Goal: Information Seeking & Learning: Stay updated

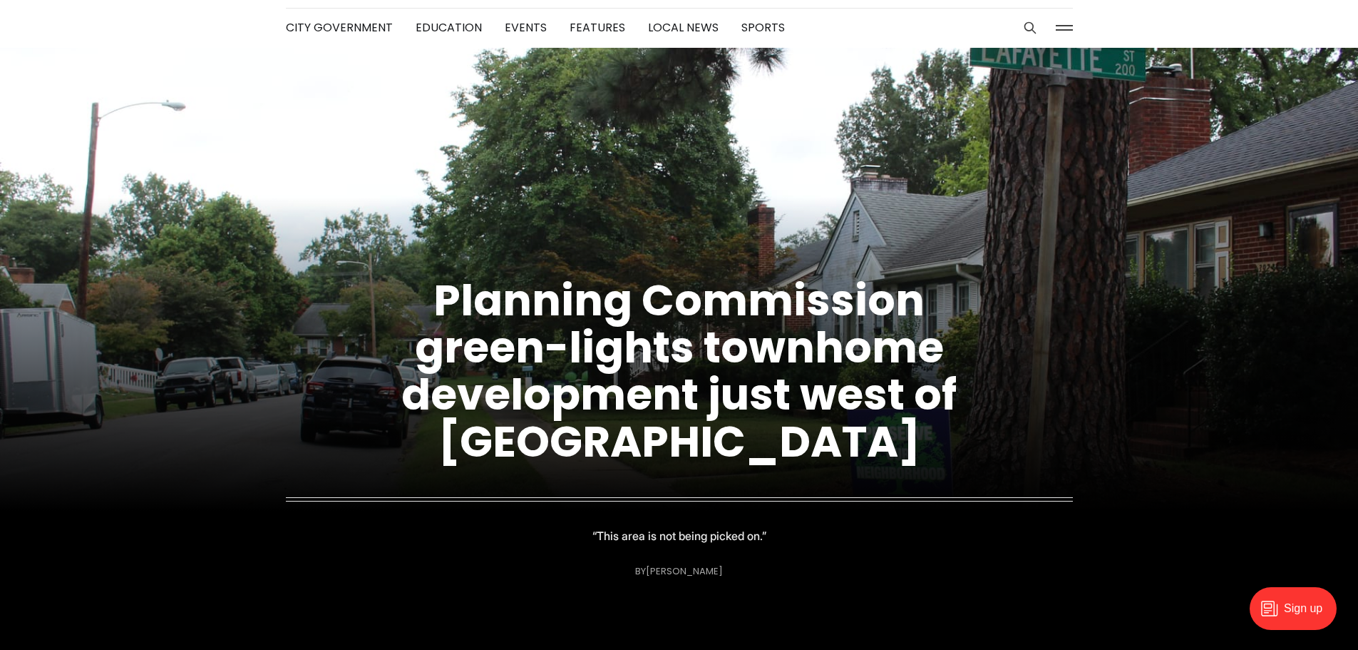
scroll to position [143, 0]
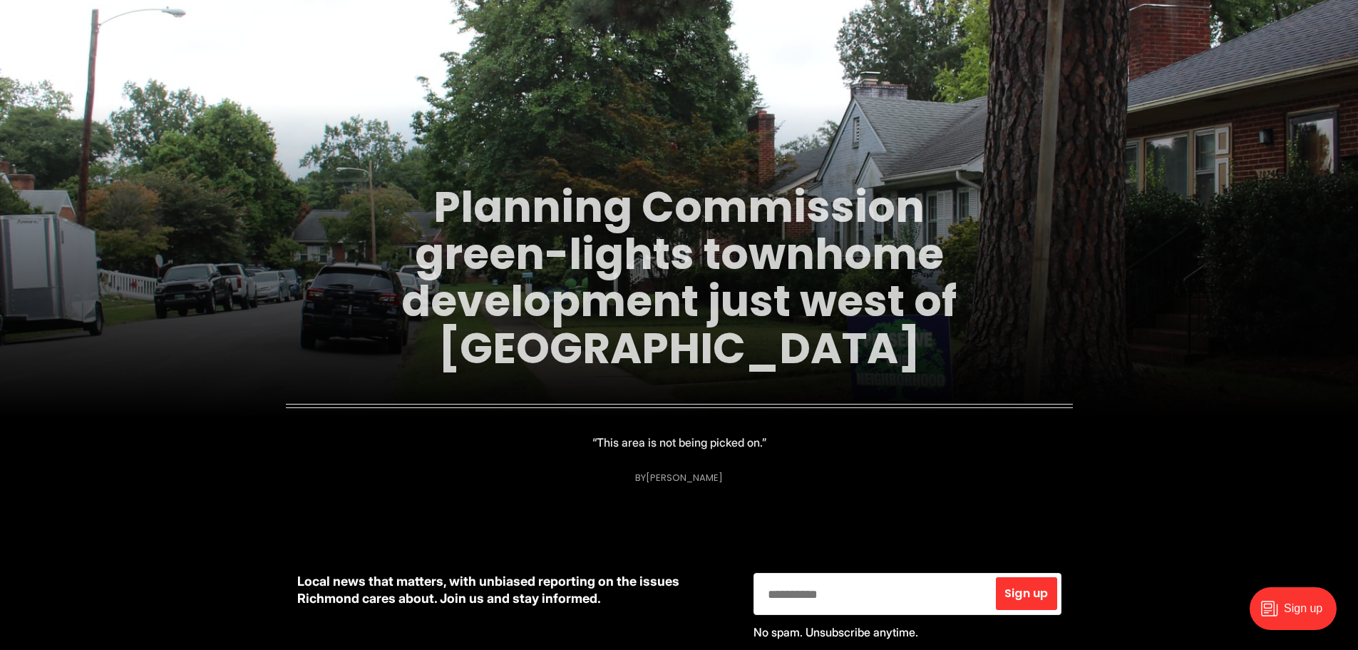
click at [553, 277] on link "Planning Commission green-lights townhome development just west of [GEOGRAPHIC_…" at bounding box center [678, 277] width 555 height 201
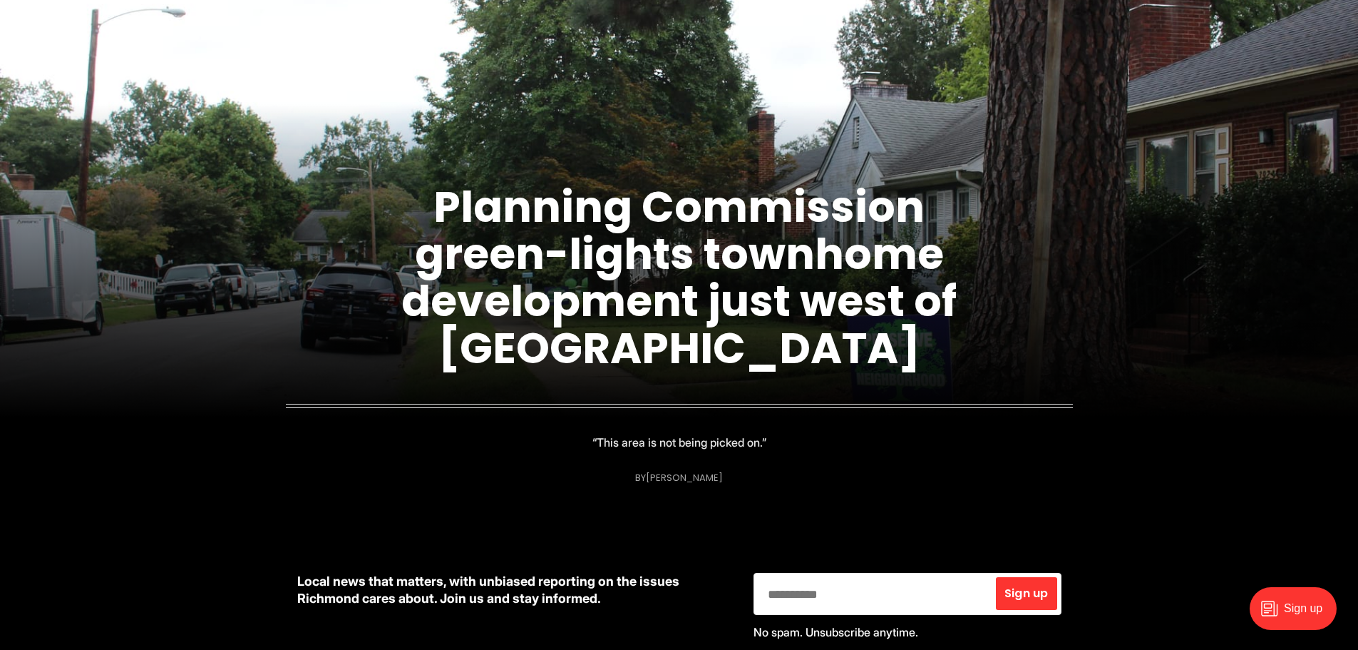
scroll to position [0, 0]
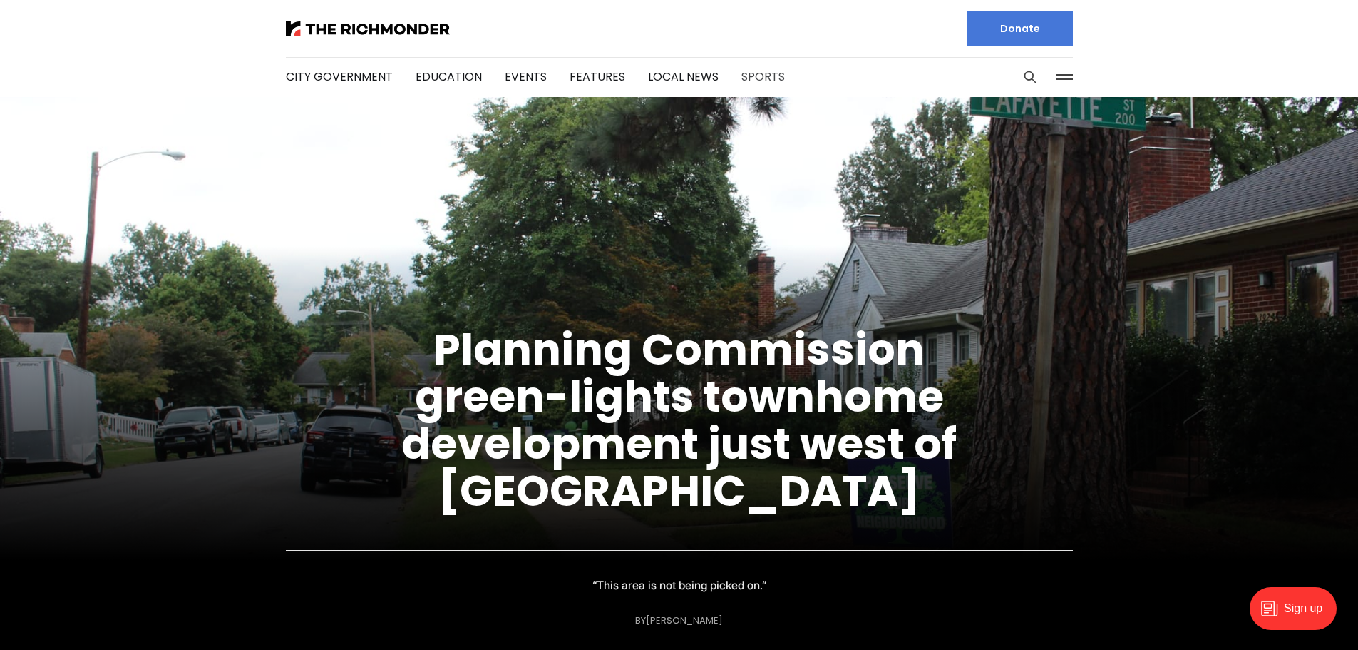
click at [754, 75] on link "Sports" at bounding box center [763, 76] width 43 height 16
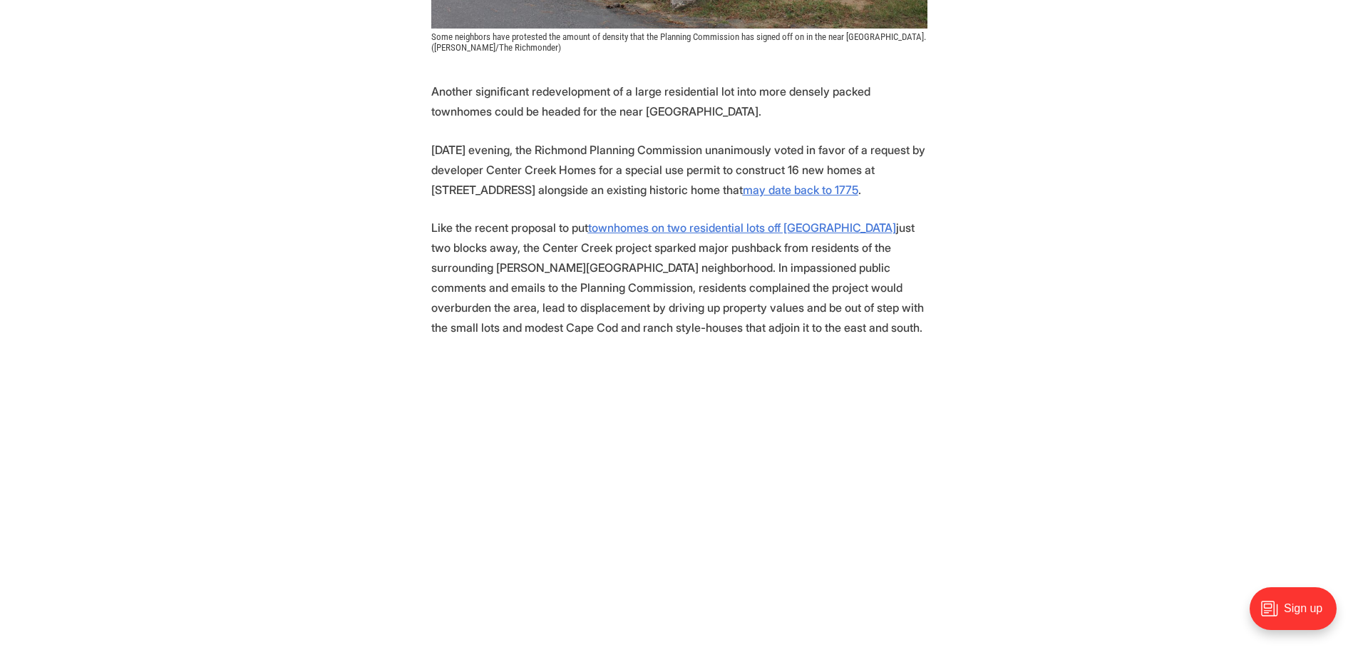
scroll to position [998, 0]
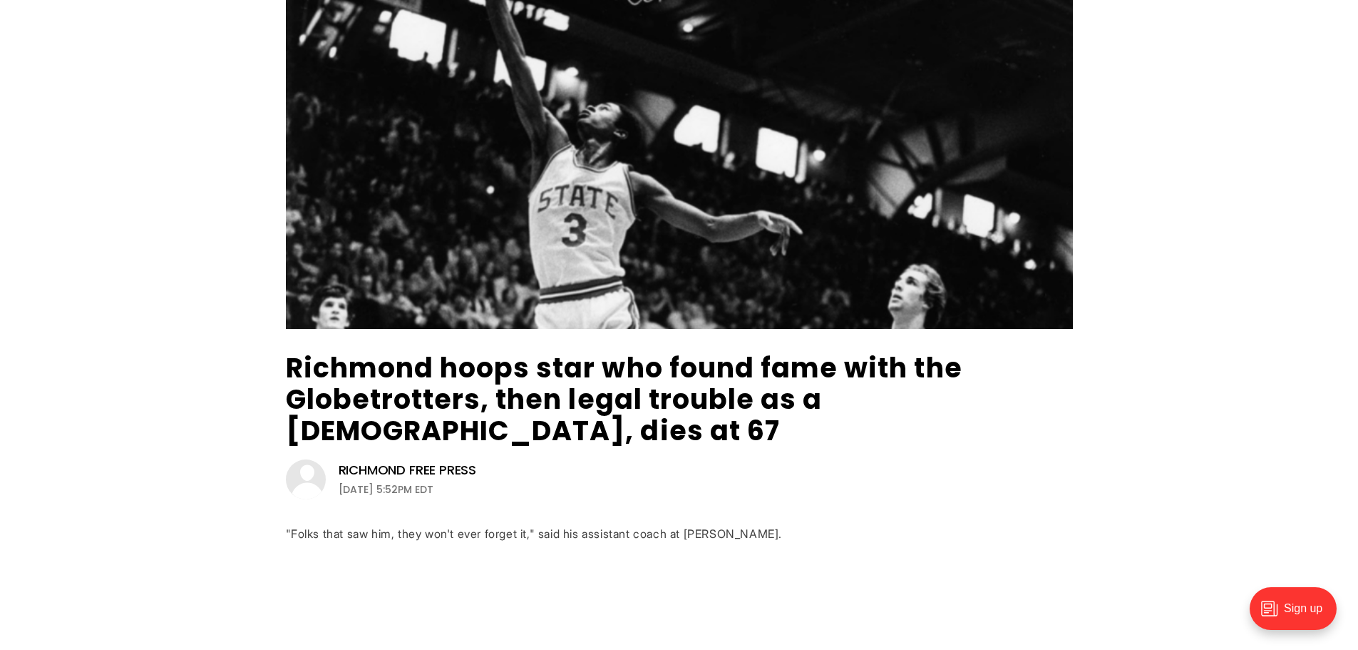
scroll to position [214, 0]
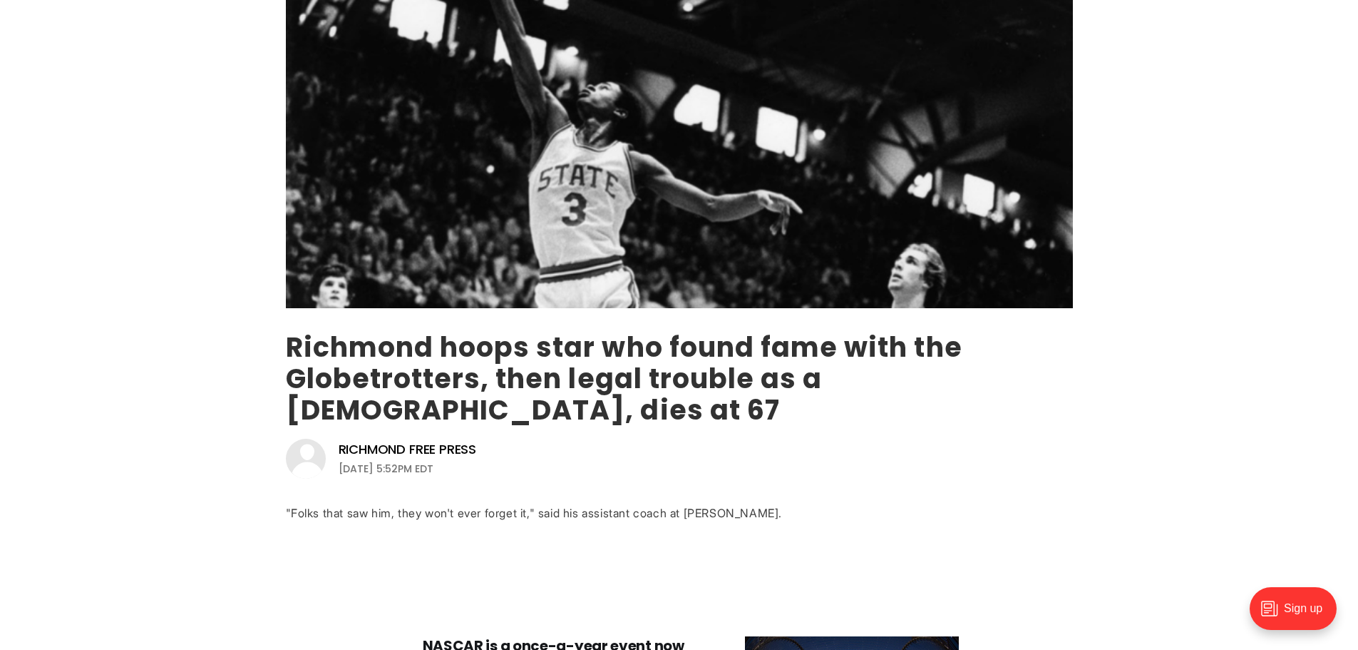
click at [460, 364] on link "Richmond hoops star who found fame with the Globetrotters, then legal trouble a…" at bounding box center [624, 378] width 677 height 101
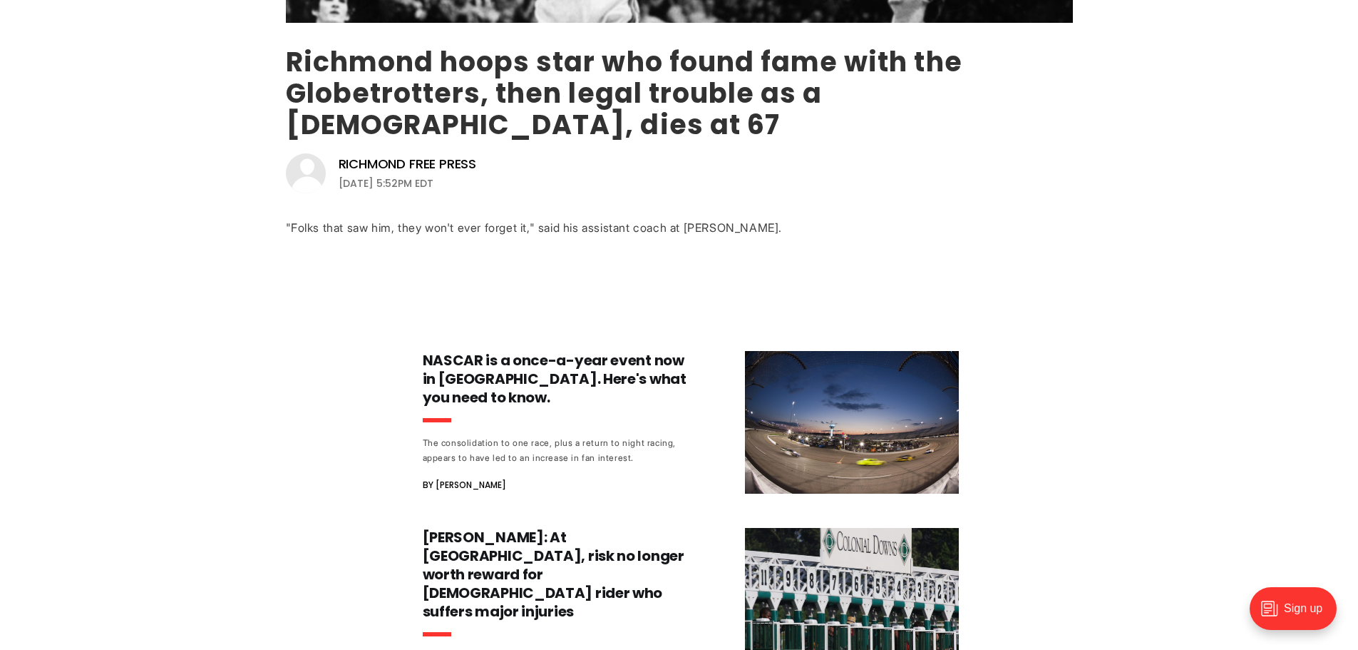
scroll to position [0, 0]
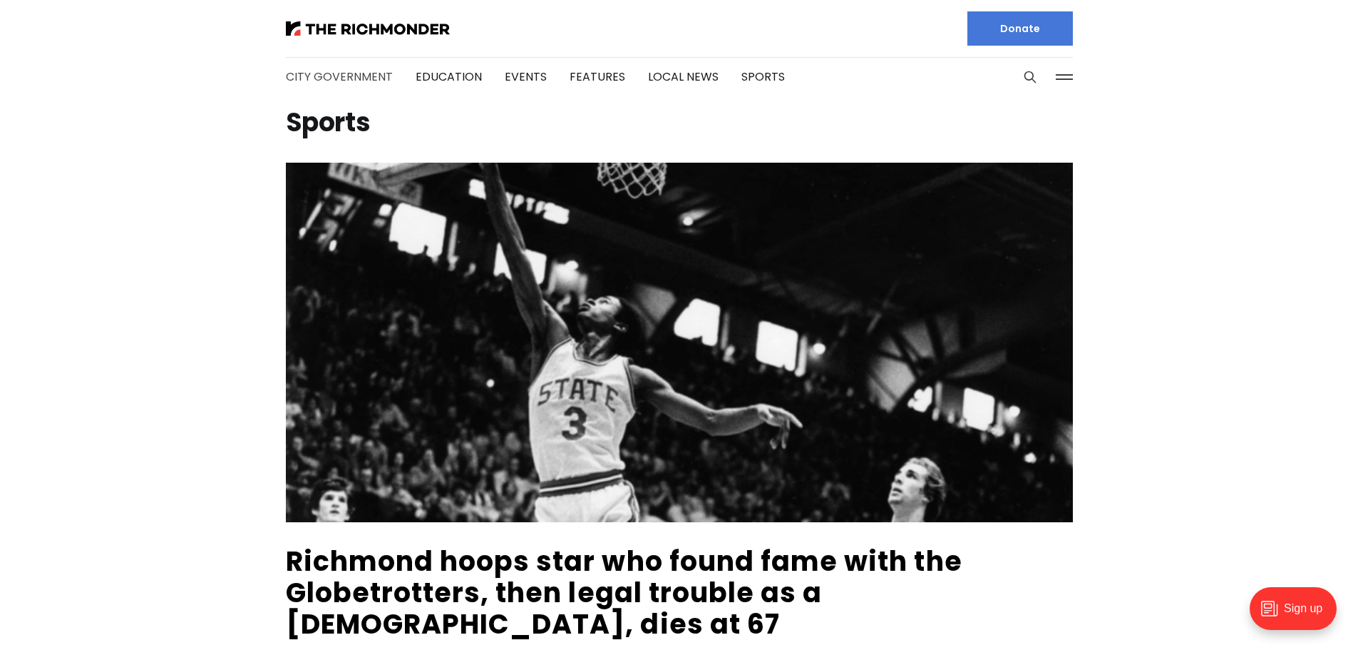
click at [353, 80] on link "City Government" at bounding box center [339, 76] width 107 height 16
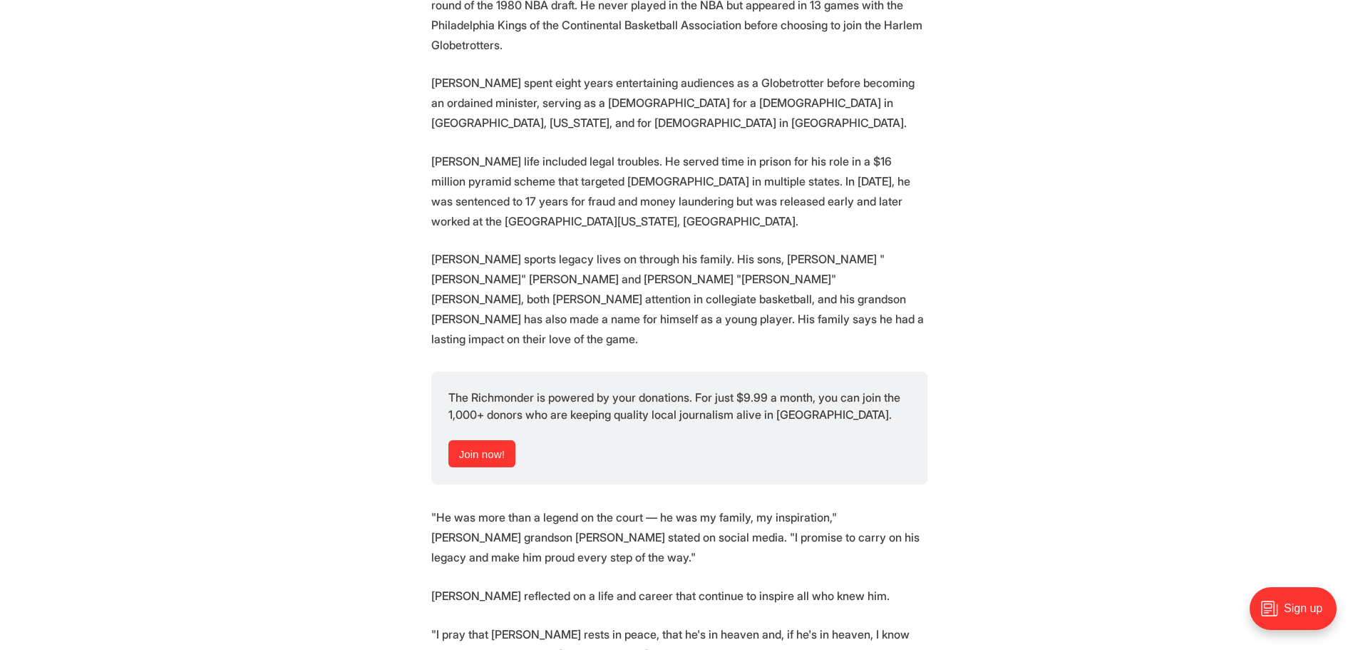
scroll to position [1711, 0]
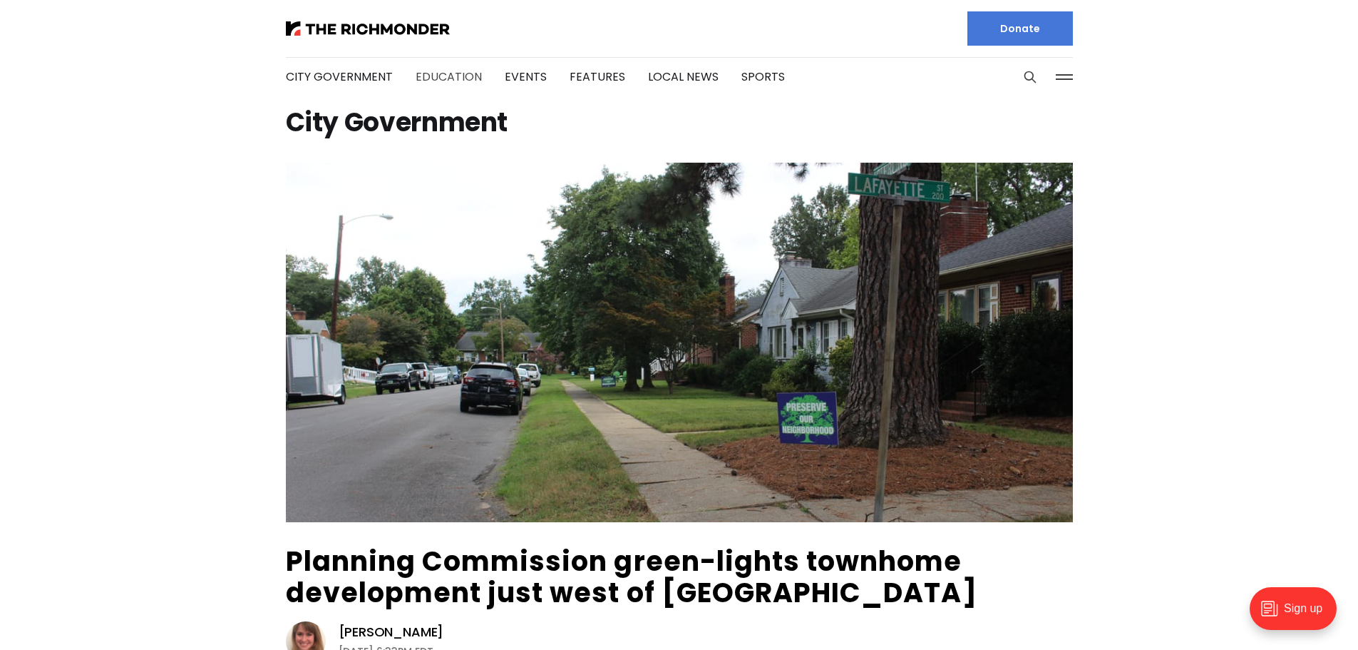
click at [451, 76] on link "Education" at bounding box center [449, 76] width 66 height 16
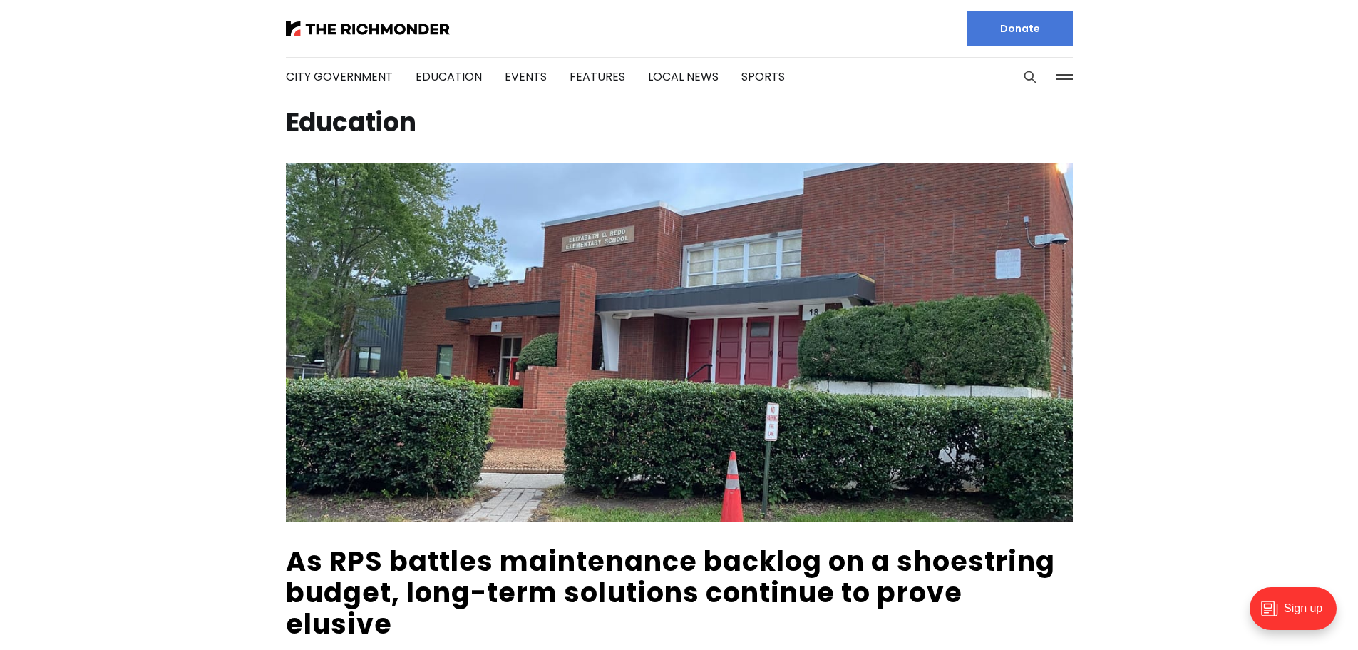
scroll to position [143, 0]
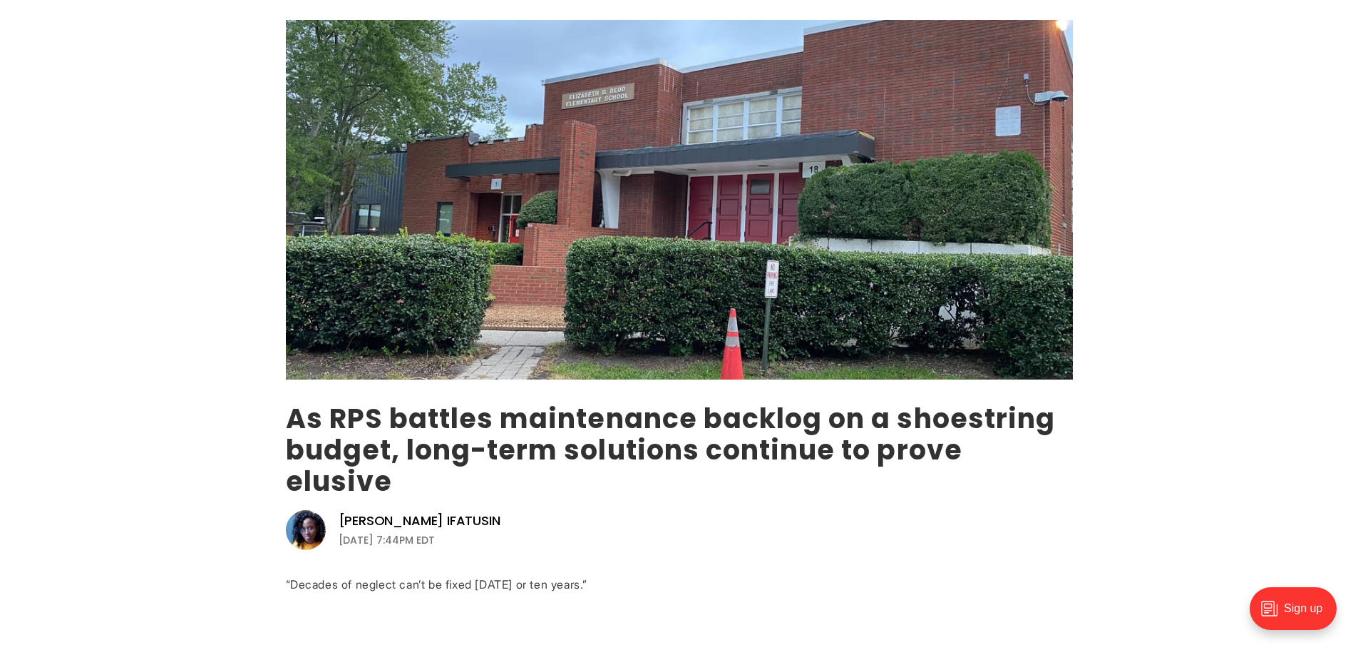
click at [421, 437] on link "As RPS battles maintenance backlog on a shoestring budget, long-term solutions …" at bounding box center [671, 449] width 770 height 101
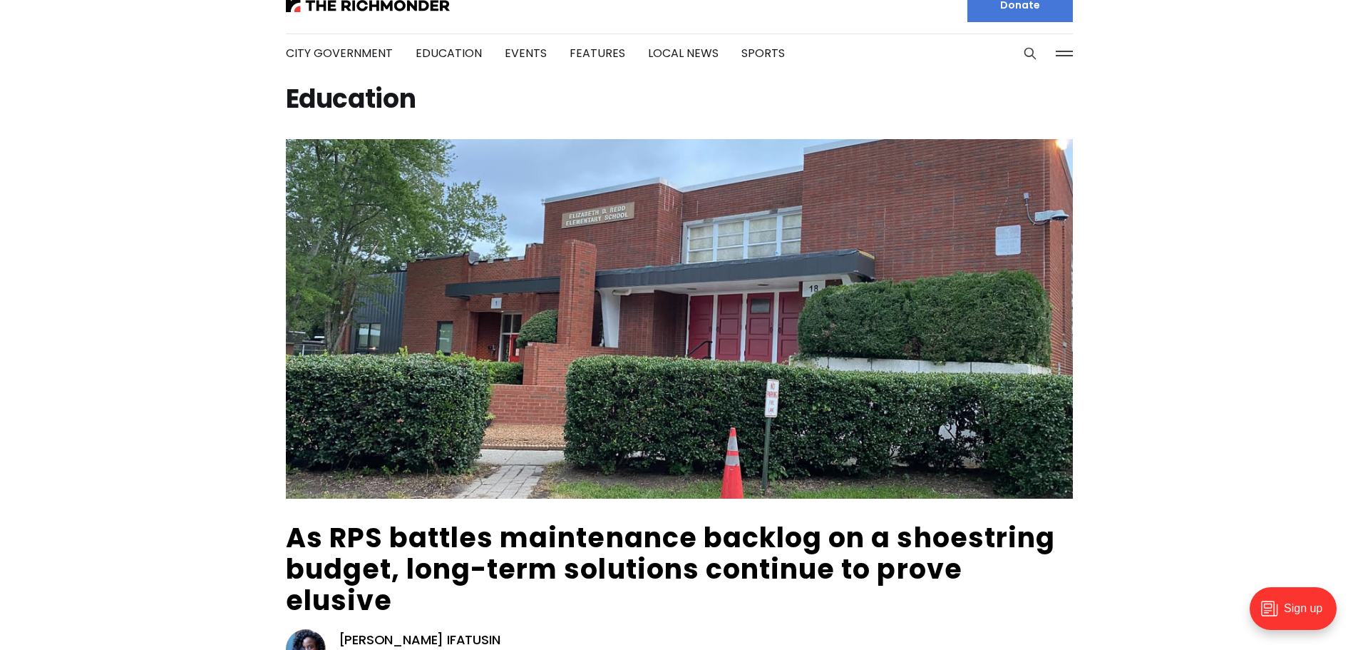
scroll to position [0, 0]
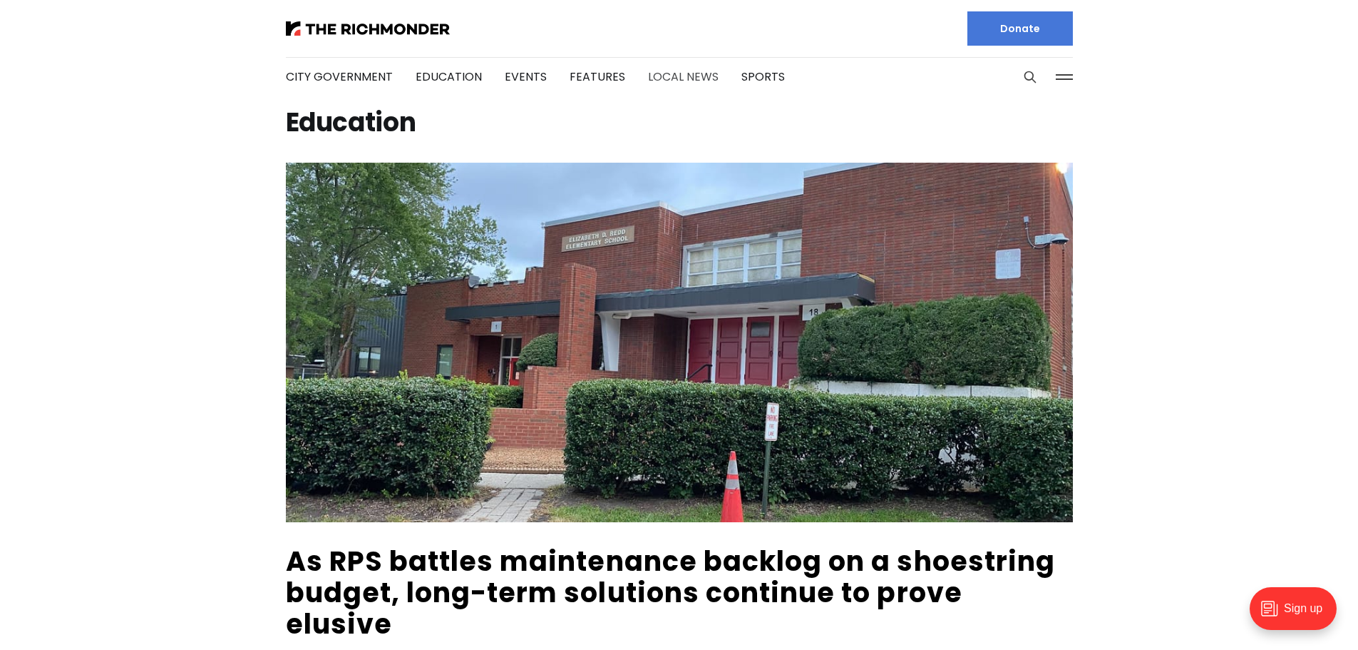
click at [679, 74] on link "Local News" at bounding box center [683, 76] width 71 height 16
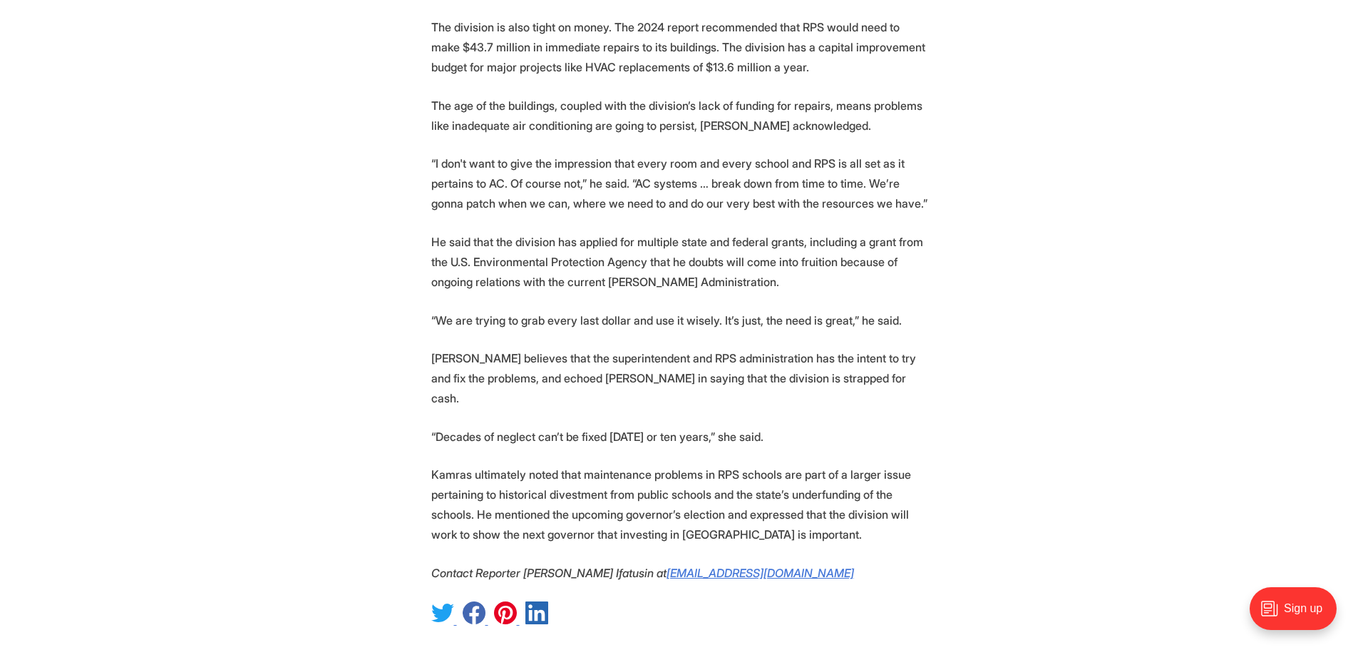
scroll to position [2923, 0]
